Goal: Transaction & Acquisition: Book appointment/travel/reservation

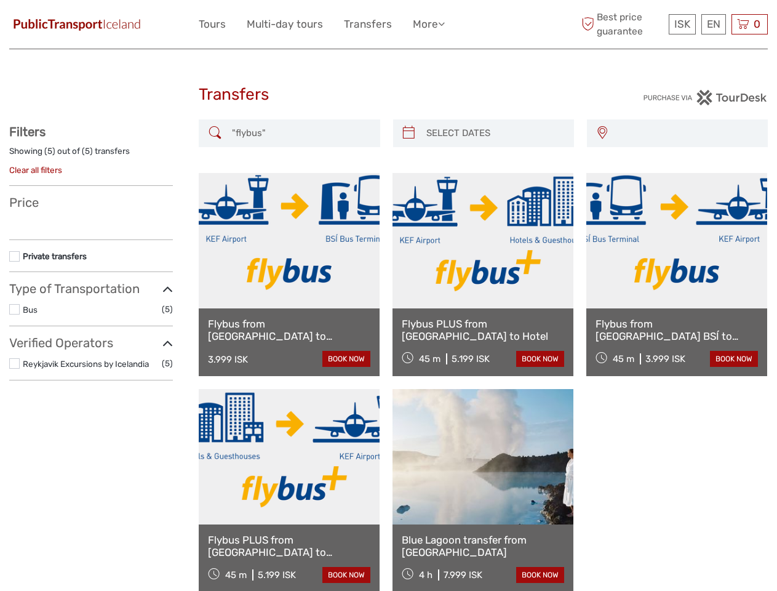
select select
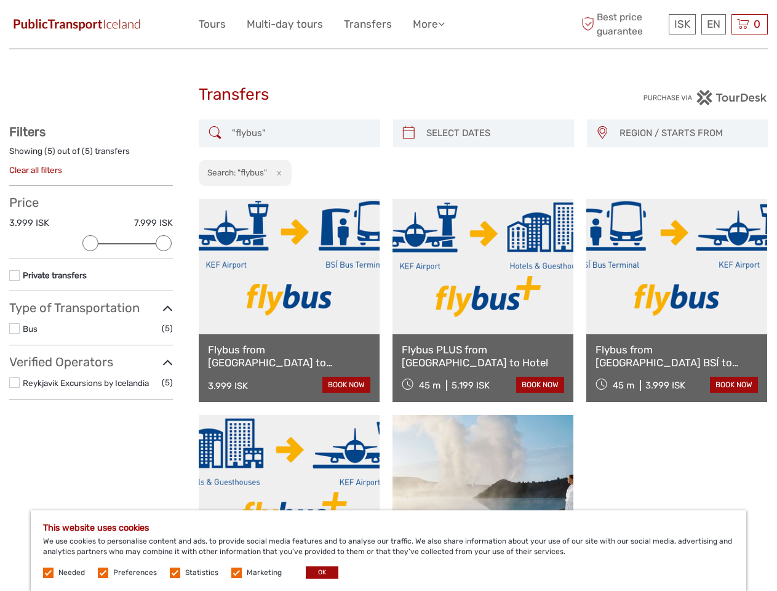
click at [332, 24] on ul "Tours Multi-day tours Transfers More Travel Articles Back to PT Travel Articles…" at bounding box center [331, 24] width 265 height 18
click at [429, 24] on link "More" at bounding box center [429, 24] width 32 height 18
click at [444, 23] on icon at bounding box center [441, 23] width 7 height 10
click at [682, 24] on span "ISK" at bounding box center [683, 24] width 16 height 12
click at [713, 24] on div "EN English Español Deutsch" at bounding box center [714, 24] width 25 height 20
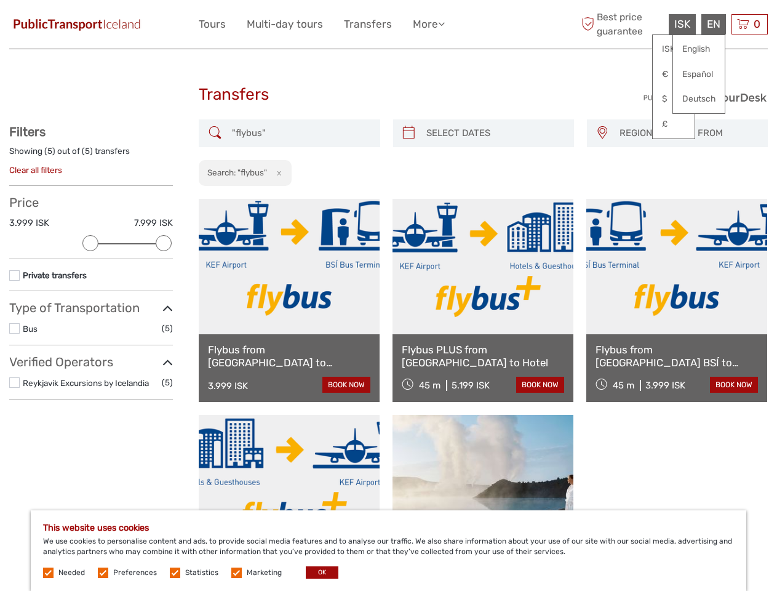
click at [750, 24] on div "0 Items Total 0 ISK Checkout The shopping cart is empty." at bounding box center [750, 24] width 36 height 20
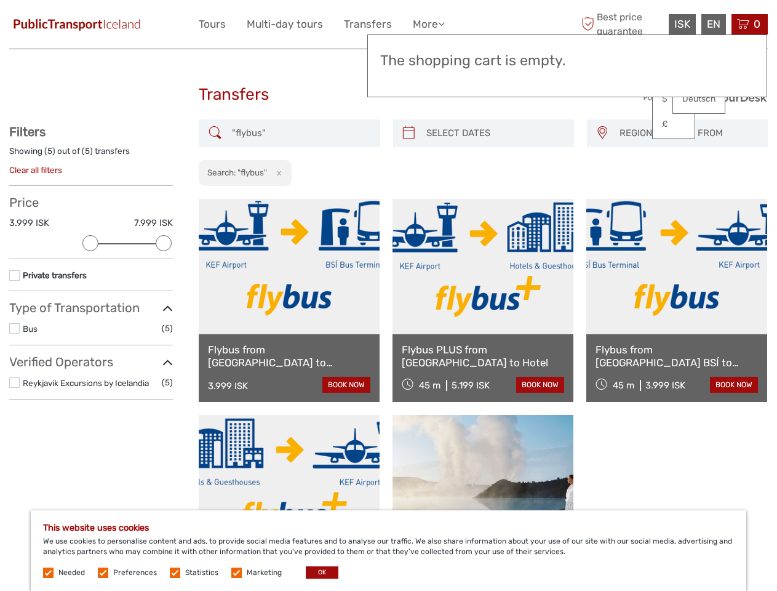
click at [90, 243] on div at bounding box center [90, 243] width 16 height 16
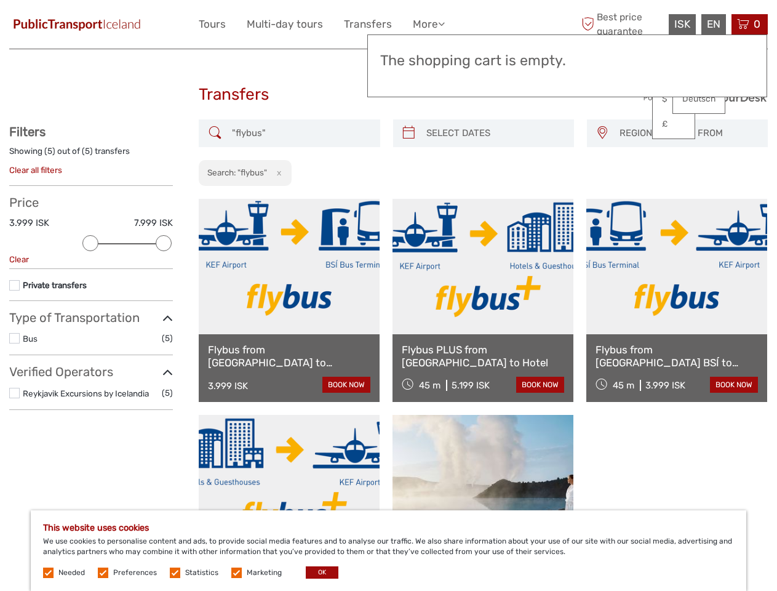
click at [164, 243] on div "Filters Showing ( 5 ) out of ( 5 ) transfers Clear all filters Price 3.999 ISK …" at bounding box center [91, 267] width 164 height 286
click at [409, 199] on link at bounding box center [483, 266] width 181 height 135
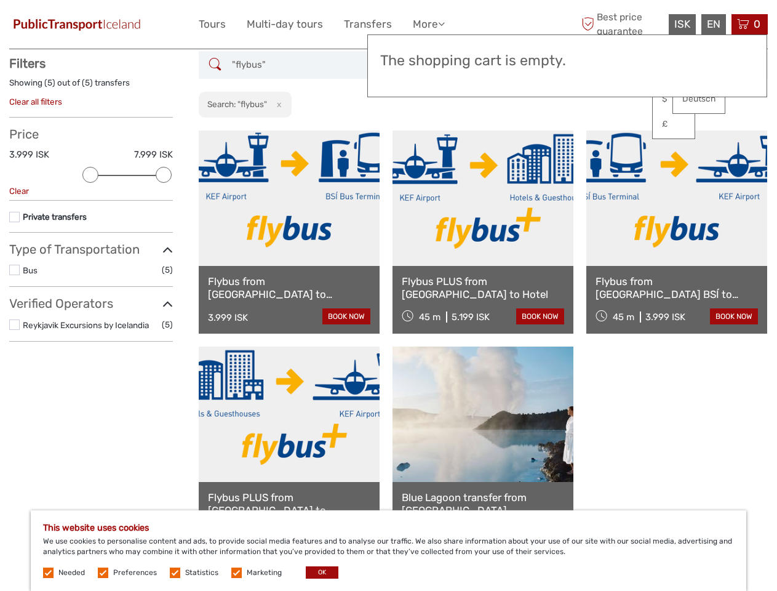
click at [494, 133] on link at bounding box center [483, 197] width 181 height 135
